Goal: Complete application form: Complete application form

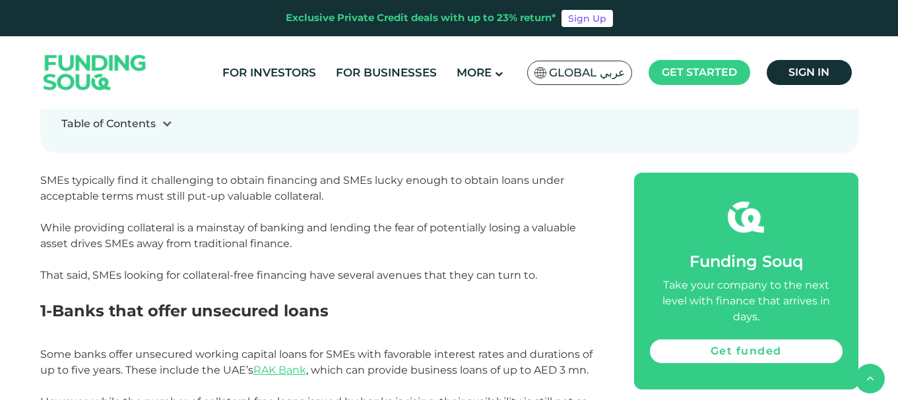
scroll to position [528, 0]
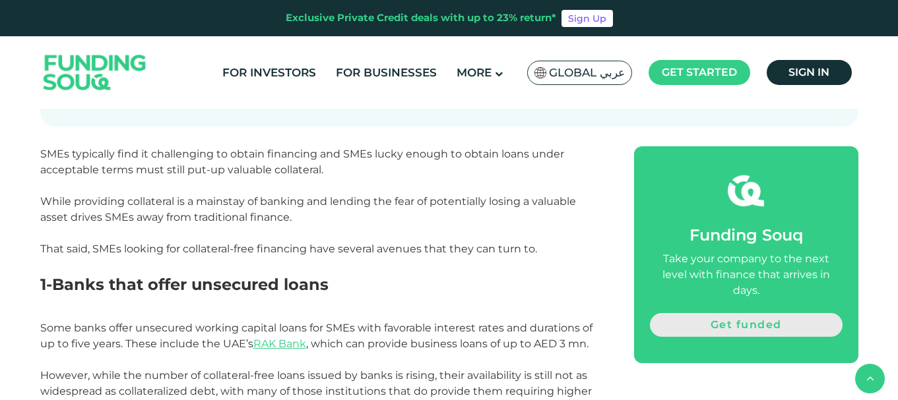
click at [676, 313] on link "Get funded" at bounding box center [746, 325] width 193 height 24
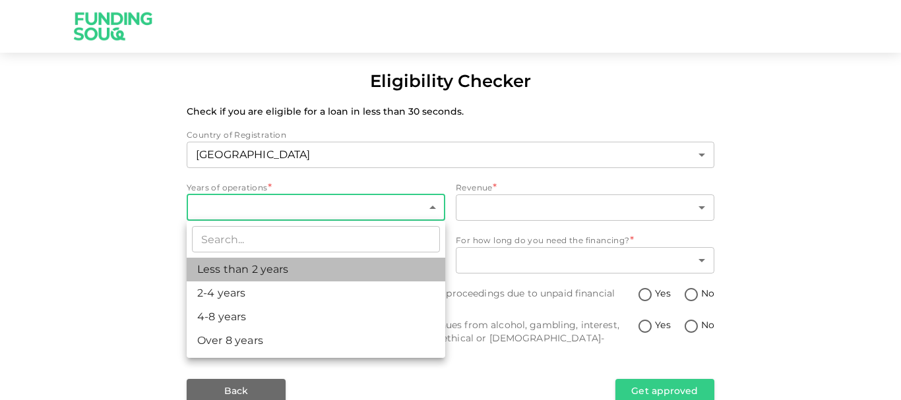
click at [340, 270] on li "Less than 2 years" at bounding box center [316, 270] width 259 height 24
type input "1"
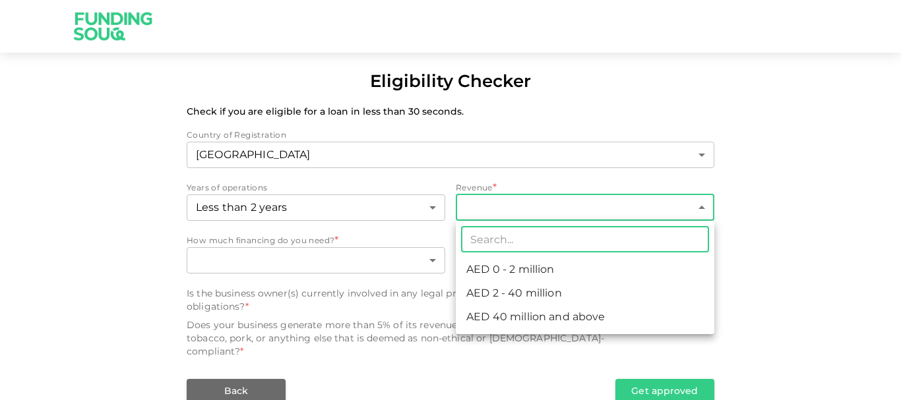
click at [470, 207] on body "Eligibility Checker Check if you are eligible for a loan in less than 30 second…" at bounding box center [450, 200] width 901 height 400
click at [480, 270] on li "AED 0 - 2 million" at bounding box center [585, 270] width 259 height 24
type input "1"
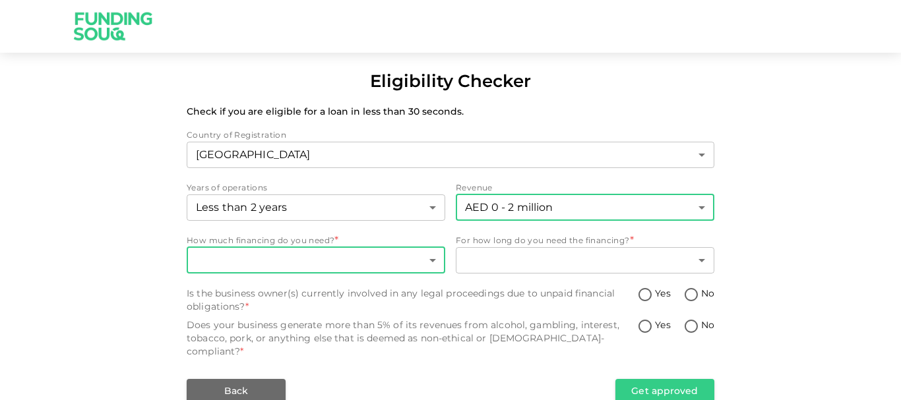
click at [357, 259] on body "Eligibility Checker Check if you are eligible for a loan in less than 30 second…" at bounding box center [450, 200] width 901 height 400
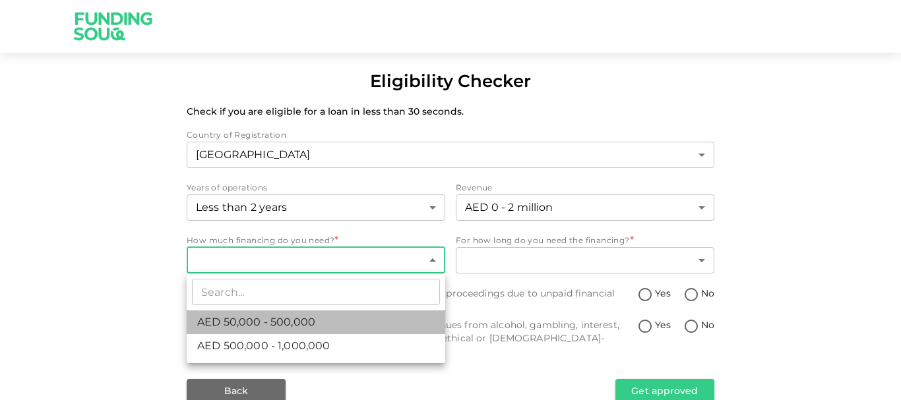
click at [311, 321] on span "AED 50,000 - 500,000" at bounding box center [256, 323] width 118 height 16
type input "1"
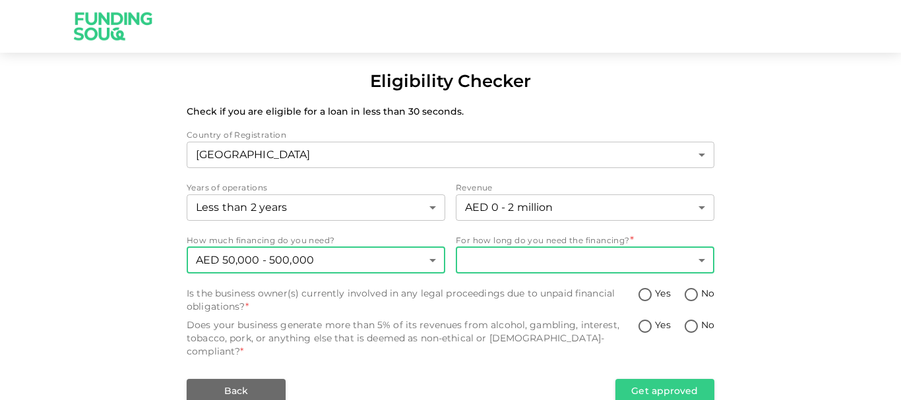
click at [503, 266] on body "Eligibility Checker Check if you are eligible for a loan in less than 30 second…" at bounding box center [450, 200] width 901 height 400
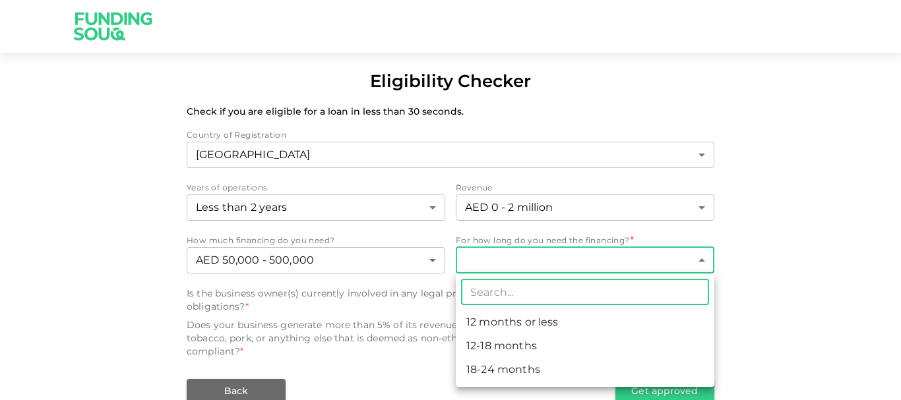
click at [493, 366] on li "18-24 months" at bounding box center [585, 370] width 259 height 24
type input "3"
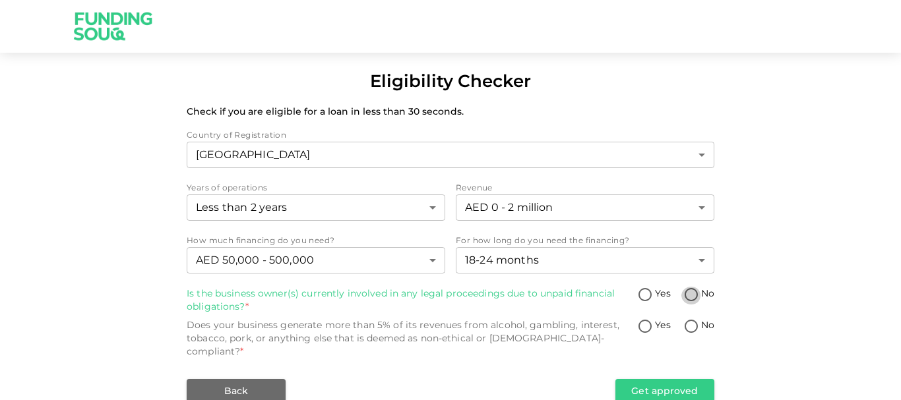
click at [692, 297] on input "No" at bounding box center [691, 296] width 20 height 18
radio input "true"
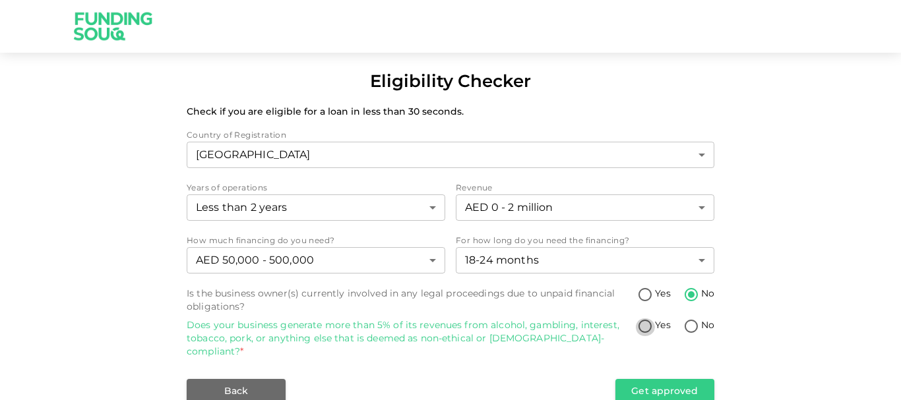
click at [646, 332] on input "Yes" at bounding box center [645, 328] width 20 height 18
radio input "true"
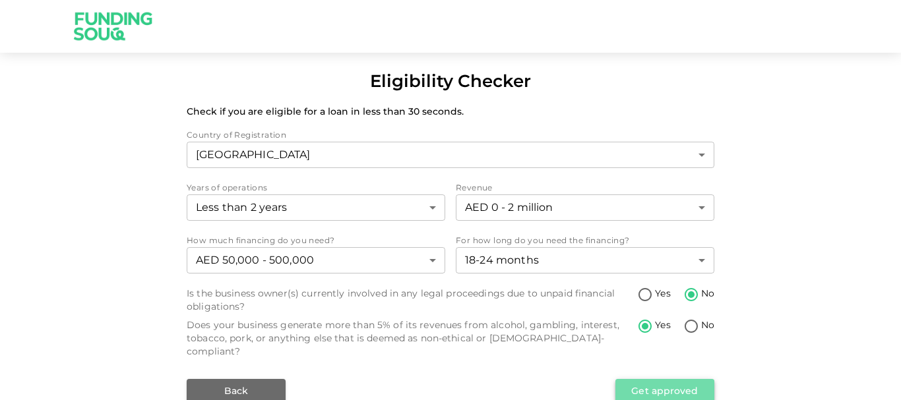
click at [634, 381] on button "Get approved" at bounding box center [664, 391] width 99 height 24
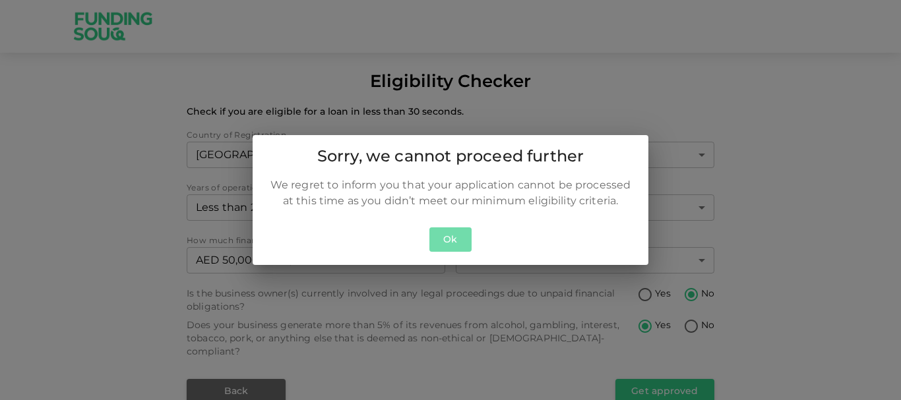
click at [458, 230] on button "Ok" at bounding box center [450, 240] width 42 height 24
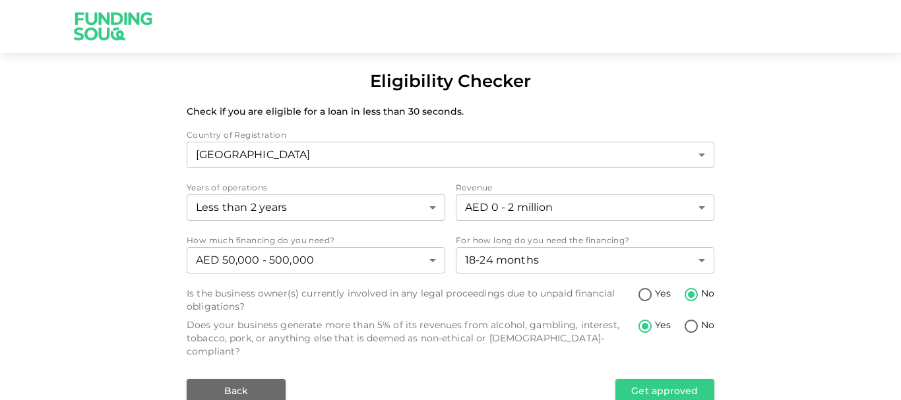
click at [156, 224] on div "Eligibility Checker Check if you are eligible for a loan in less than 30 second…" at bounding box center [450, 236] width 901 height 334
click at [696, 325] on input "No" at bounding box center [691, 328] width 20 height 18
radio input "true"
click at [661, 379] on button "Get approved" at bounding box center [664, 391] width 99 height 24
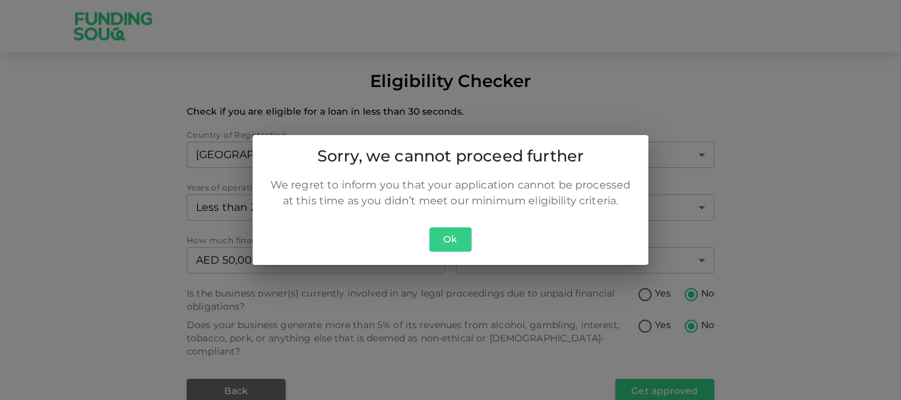
click at [454, 230] on button "Ok" at bounding box center [450, 240] width 42 height 24
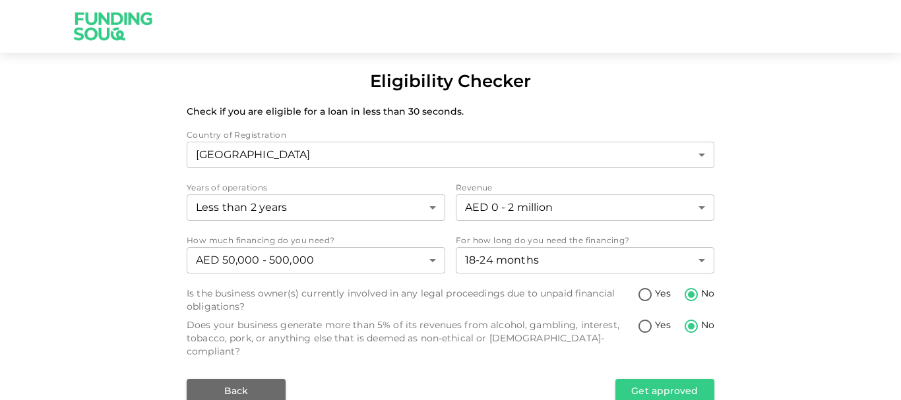
click at [780, 271] on div "Eligibility Checker Check if you are eligible for a loan in less than 30 second…" at bounding box center [450, 236] width 901 height 334
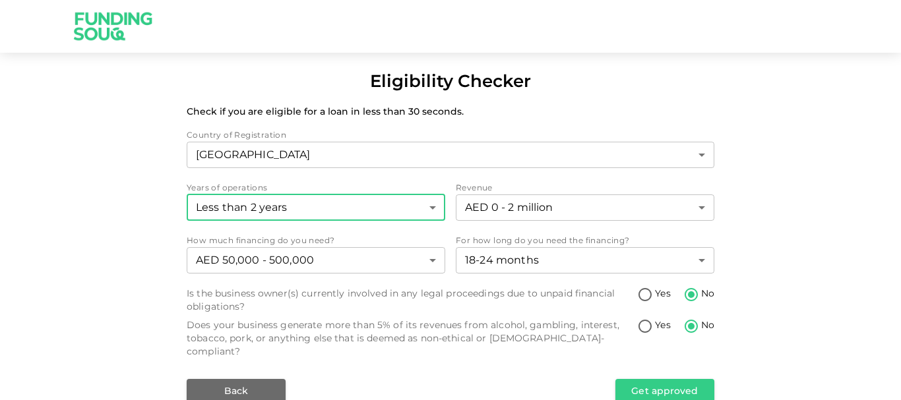
click at [392, 202] on body "Eligibility Checker Check if you are eligible for a loan in less than 30 second…" at bounding box center [450, 200] width 901 height 400
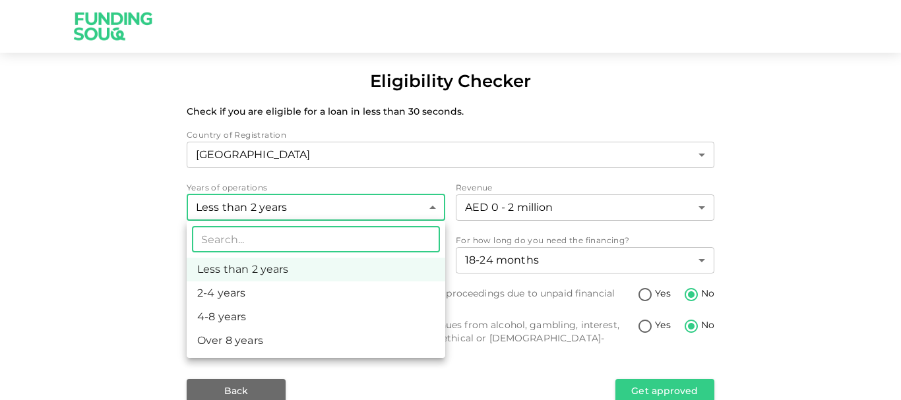
click at [345, 289] on li "2-4 years" at bounding box center [316, 294] width 259 height 24
type input "2"
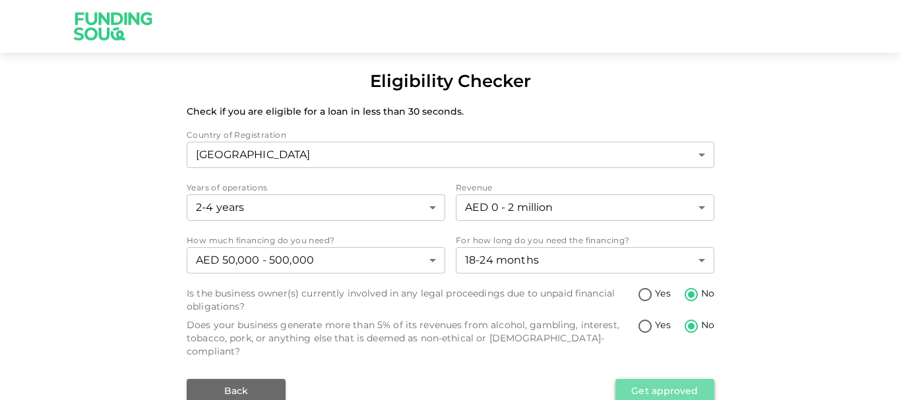
click at [640, 381] on button "Get approved" at bounding box center [664, 391] width 99 height 24
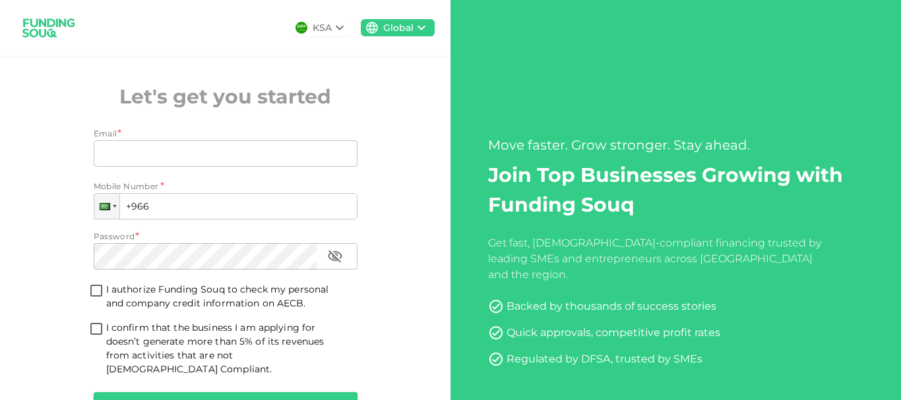
click at [61, 222] on div "KSA Global Let's get you started Email * Email Email Mobile Number * Phone +966…" at bounding box center [225, 243] width 450 height 487
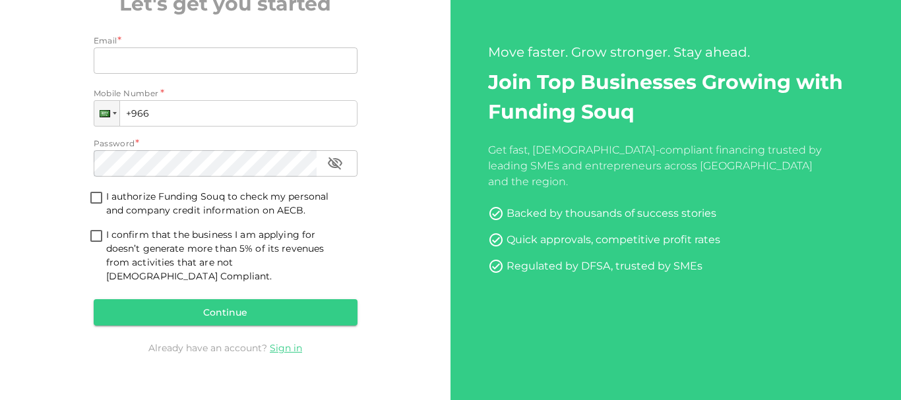
scroll to position [94, 0]
